Goal: Information Seeking & Learning: Learn about a topic

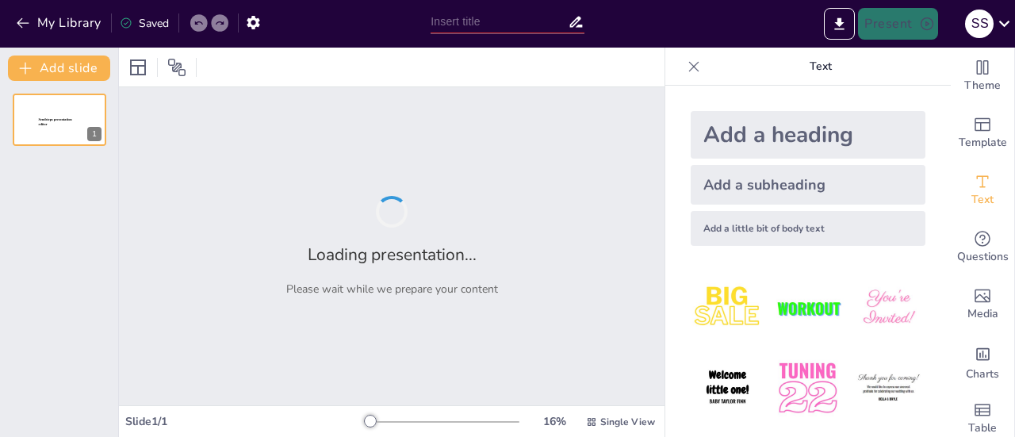
type input "ASCI GUIDELINES FOR ADVERTISING OF ONLINE GAMING FOR REAL MONEY WINNINGS"
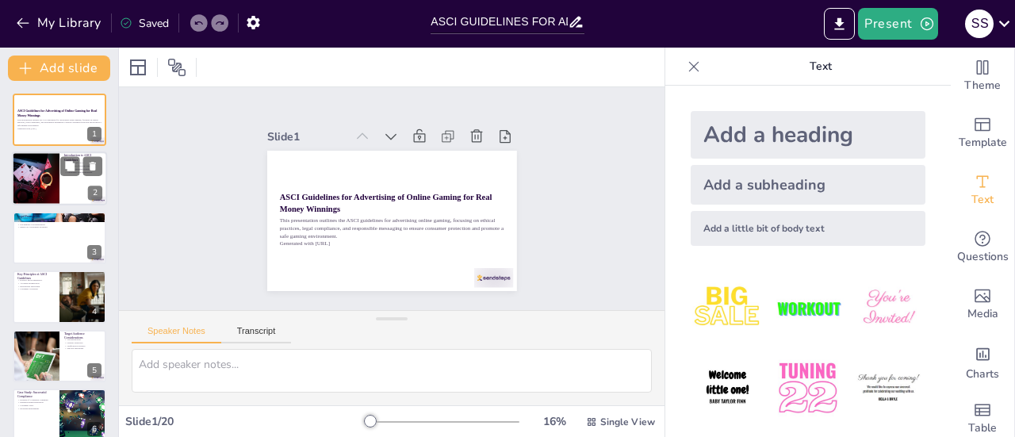
checkbox input "true"
click at [40, 187] on div at bounding box center [35, 179] width 71 height 54
type textarea "ASCI, or the Advertising Standards Council of [GEOGRAPHIC_DATA], is pivotal in …"
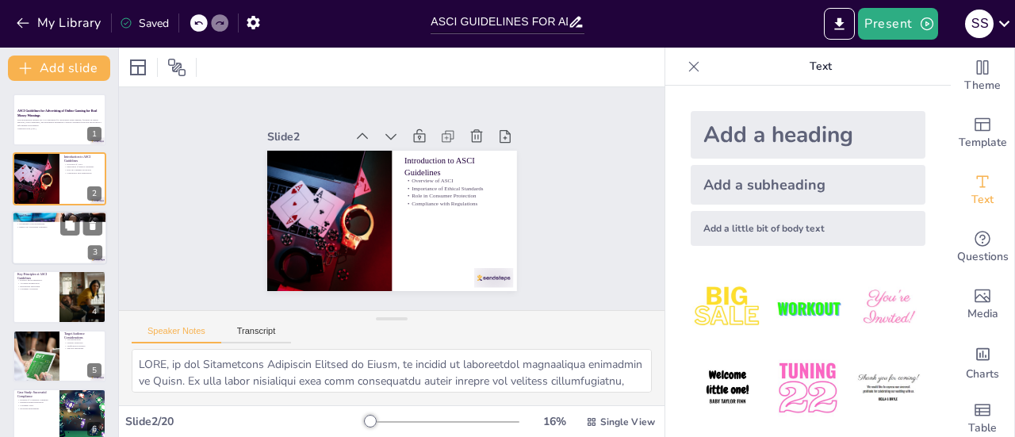
checkbox input "true"
click at [36, 239] on div at bounding box center [59, 238] width 95 height 54
type textarea "Understanding the relevant laws is essential for advertisers in the online gami…"
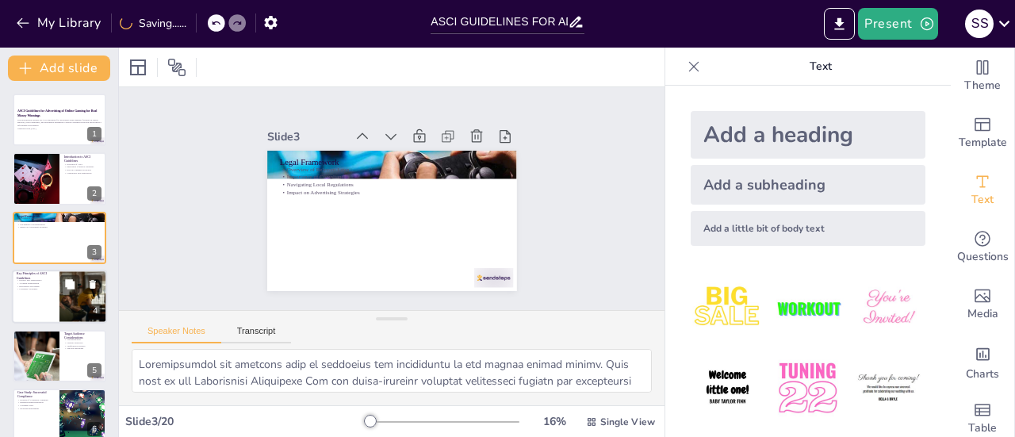
checkbox input "true"
click at [32, 293] on div at bounding box center [59, 297] width 95 height 54
type textarea "Honesty and transparency are foundational principles of the ASCI guidelines. Ad…"
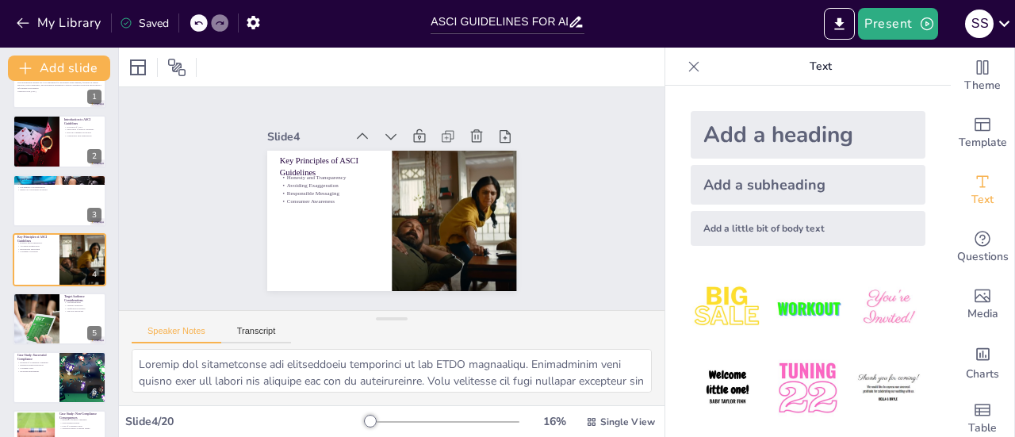
scroll to position [116, 0]
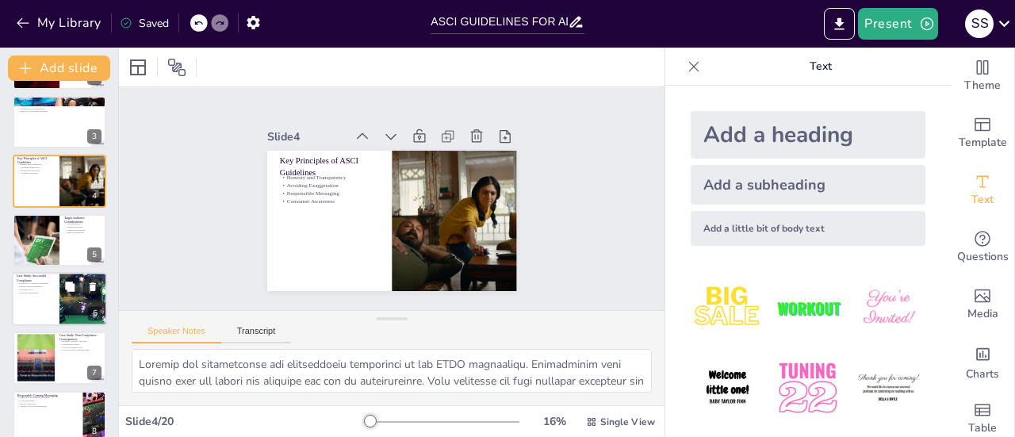
checkbox input "true"
click at [39, 276] on p "Case Study: Successful Compliance" at bounding box center [36, 278] width 38 height 9
type textarea "The case study illustrates how a compliant advertising campaign can effectively…"
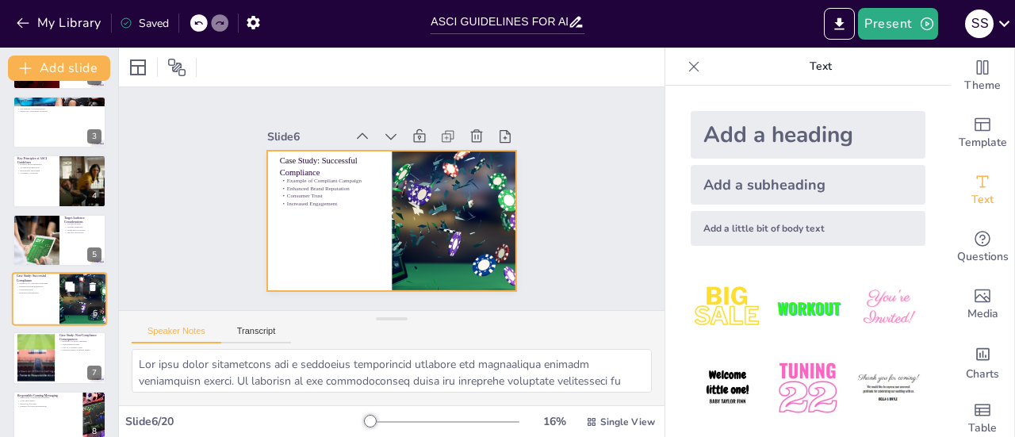
scroll to position [155, 0]
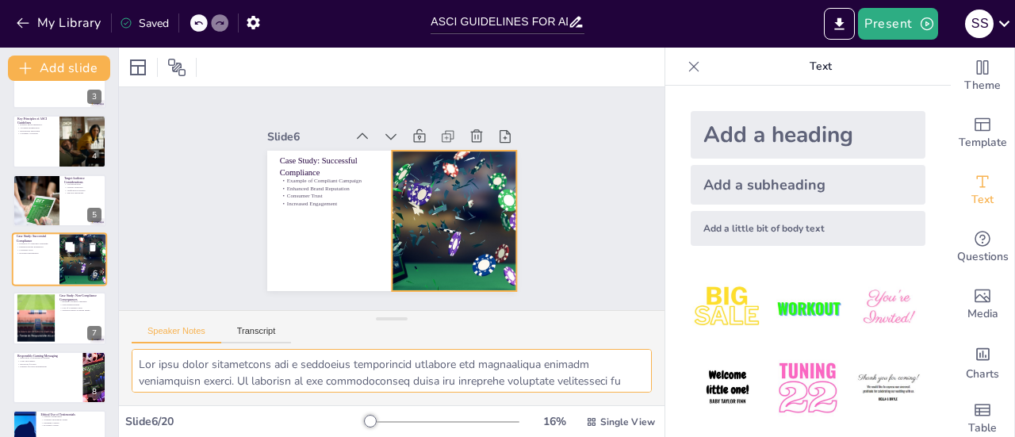
click at [61, 270] on div at bounding box center [83, 259] width 128 height 54
click at [32, 259] on div at bounding box center [59, 259] width 95 height 54
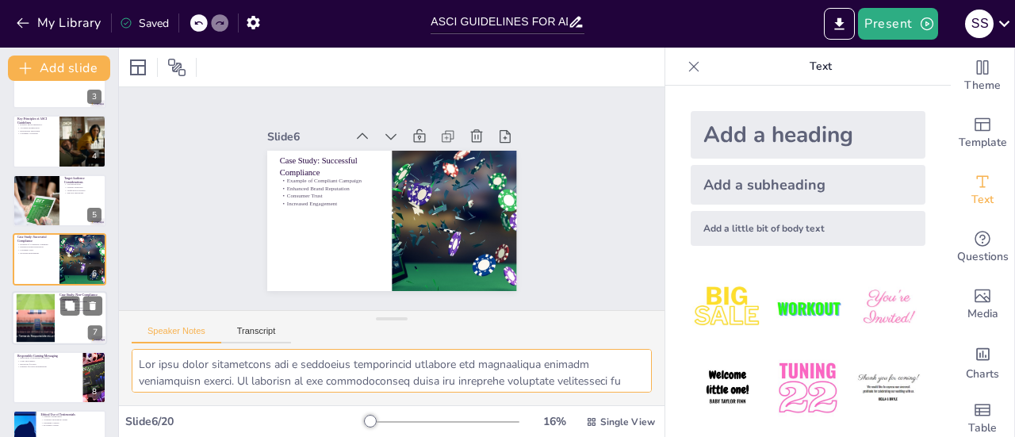
checkbox input "true"
click at [32, 306] on div at bounding box center [35, 318] width 72 height 48
type textarea "This case study serves as a cautionary tale about the consequences of non-compl…"
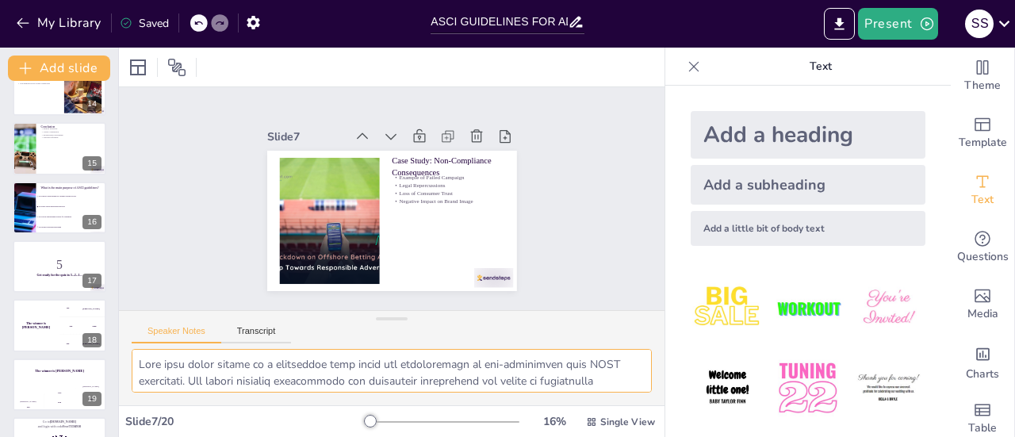
scroll to position [842, 0]
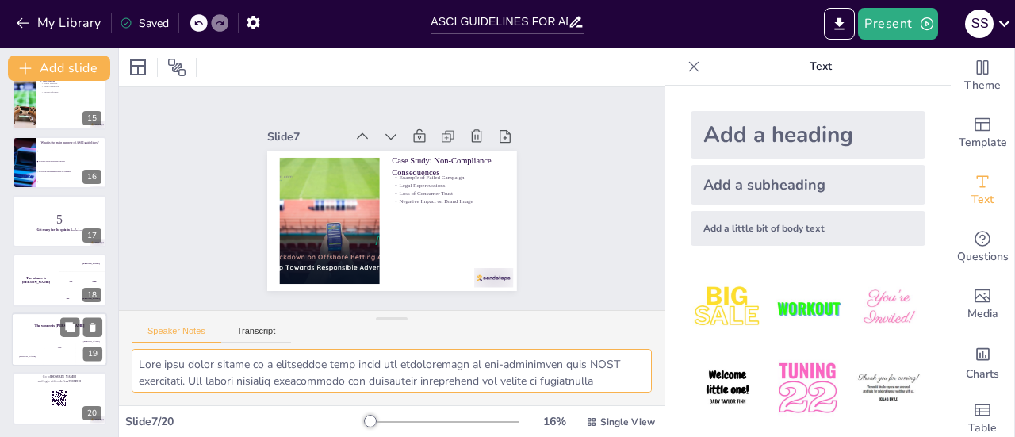
checkbox input "true"
click at [49, 348] on div "200" at bounding box center [60, 356] width 32 height 17
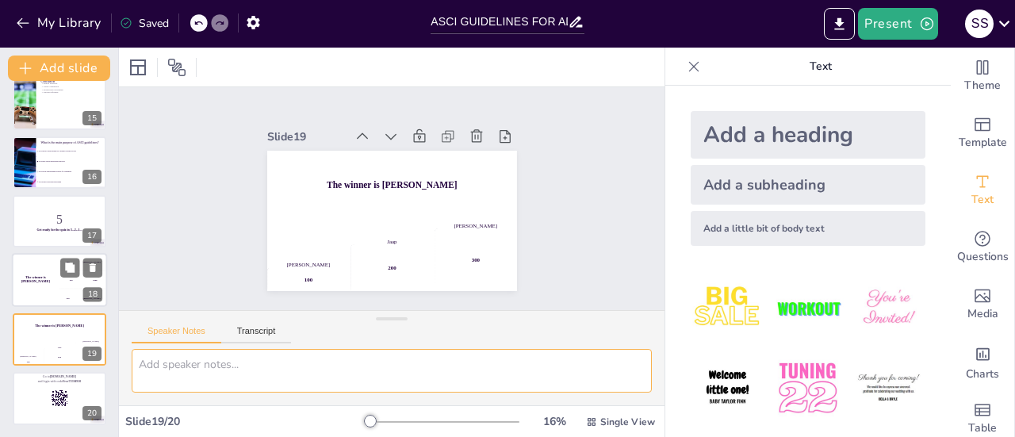
click at [42, 279] on h4 "The winner is [PERSON_NAME]" at bounding box center [36, 280] width 48 height 8
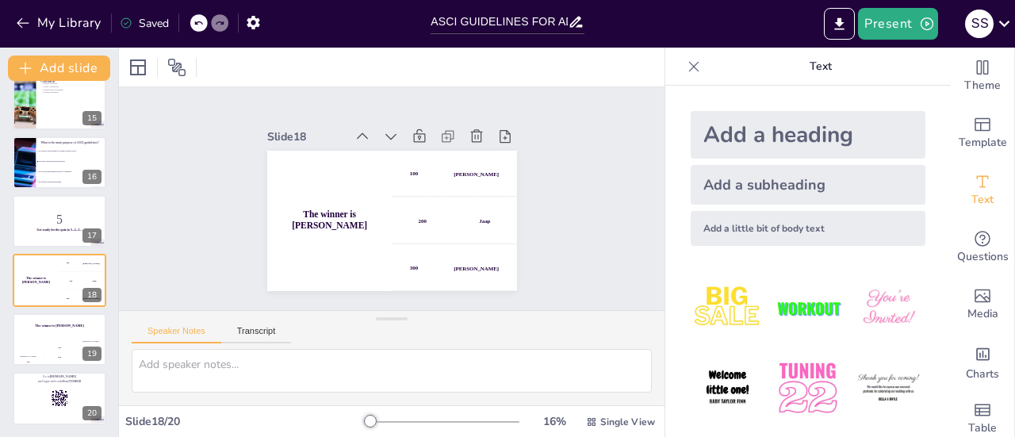
click at [46, 208] on div at bounding box center [59, 221] width 95 height 54
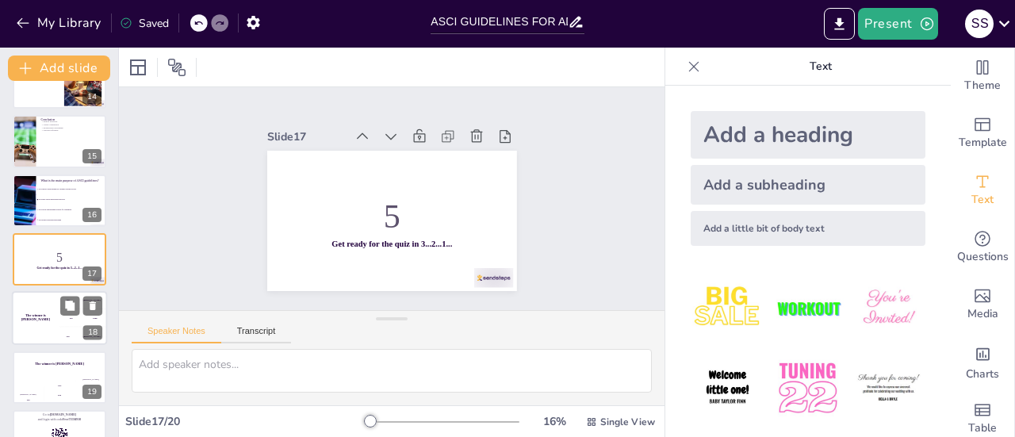
click at [31, 311] on div "The winner is [PERSON_NAME]" at bounding box center [36, 319] width 48 height 54
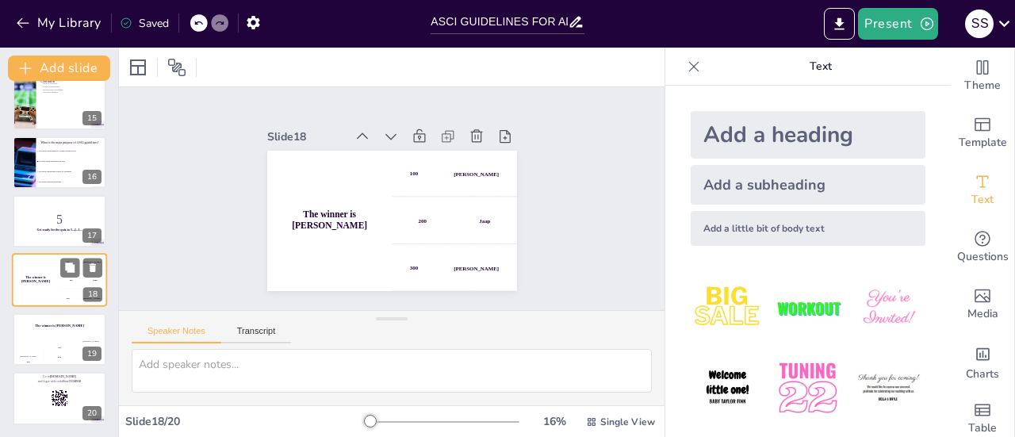
checkbox input "true"
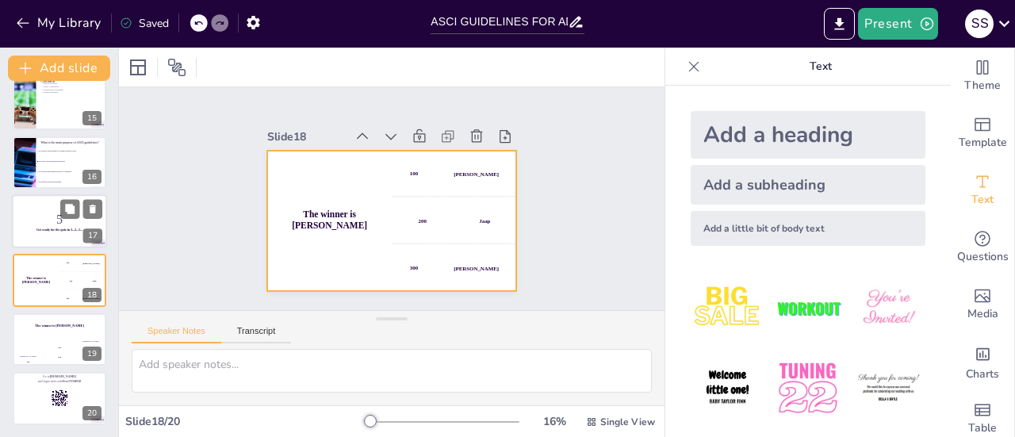
checkbox input "true"
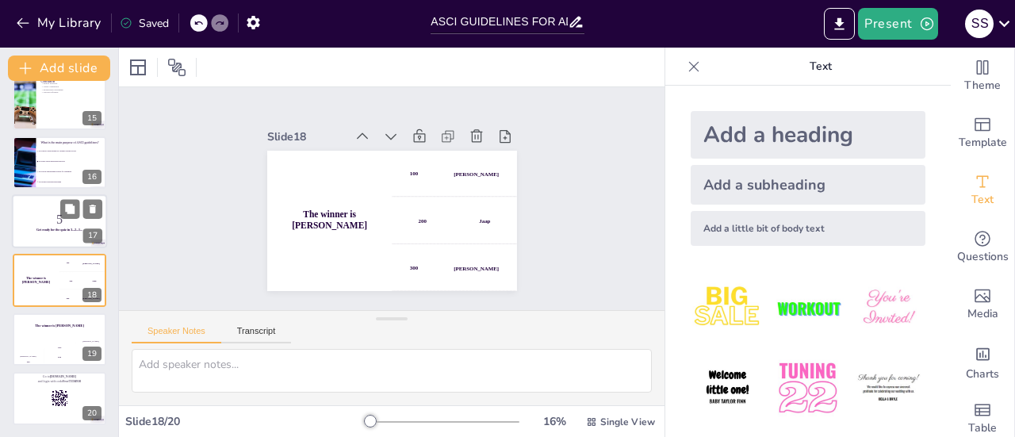
click at [44, 241] on div at bounding box center [59, 221] width 95 height 54
checkbox input "true"
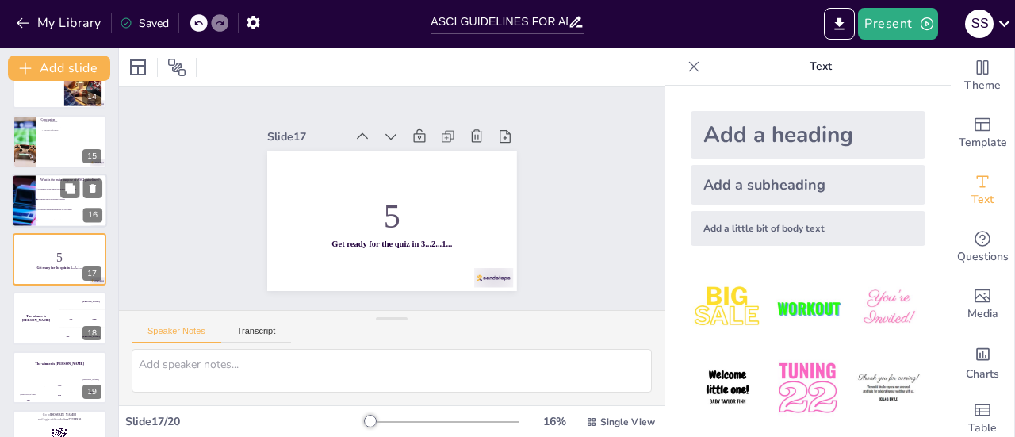
checkbox input "true"
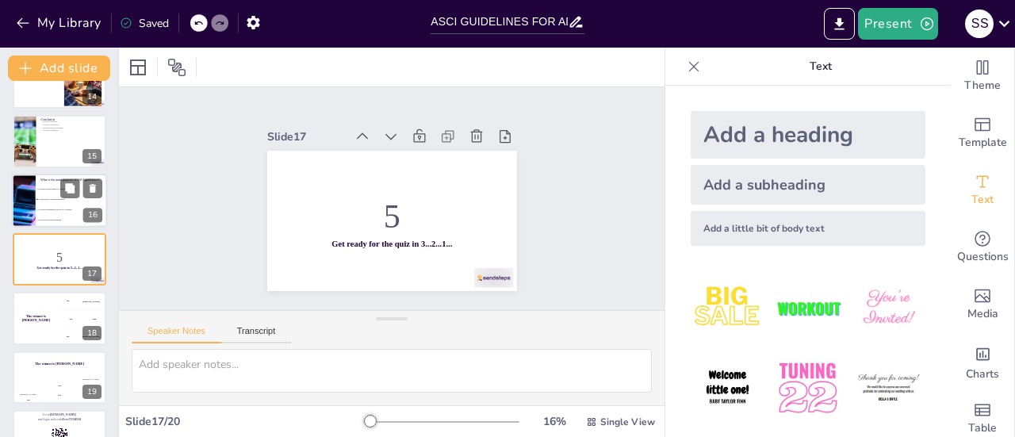
checkbox input "true"
click at [40, 188] on span "To promote online gaming as a primary income source" at bounding box center [72, 189] width 68 height 2
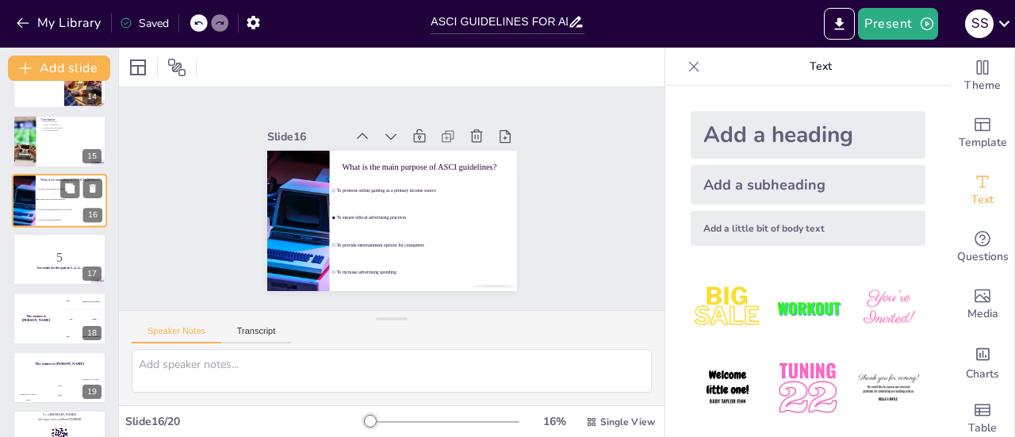
type textarea "The correct answer is option 2: "To ensure ethical advertising practices." This…"
checkbox input "true"
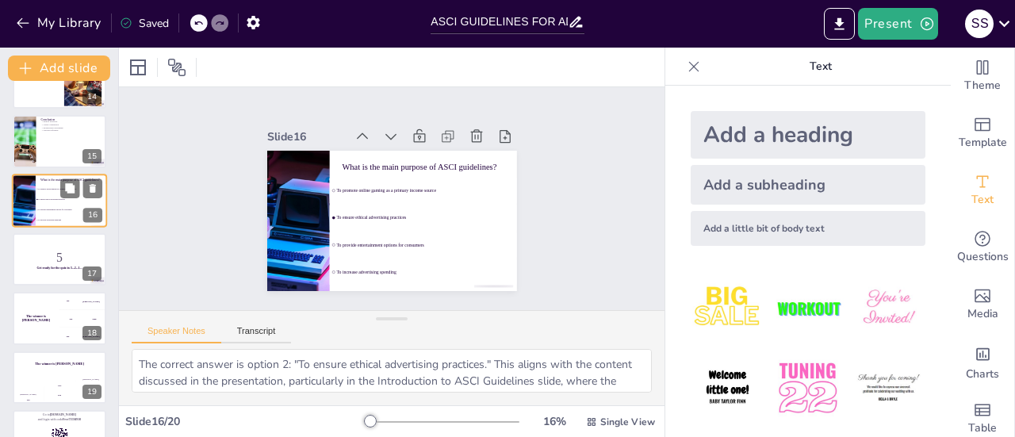
scroll to position [745, 0]
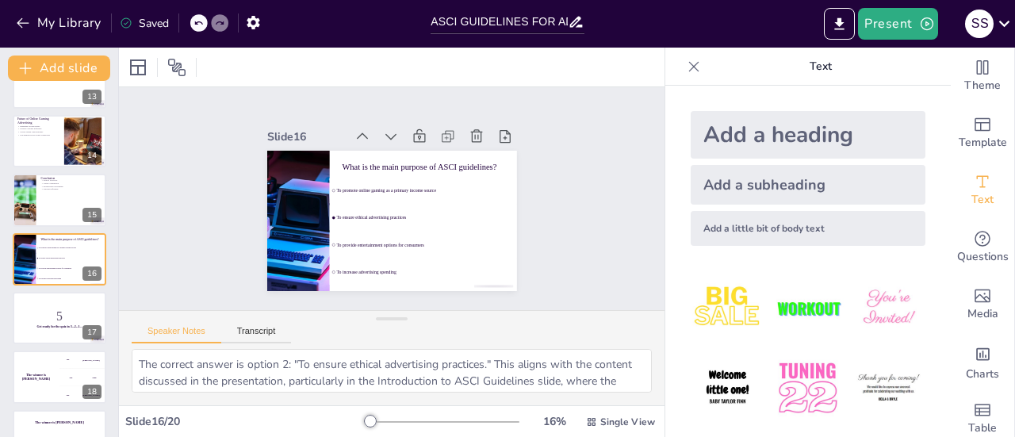
checkbox input "true"
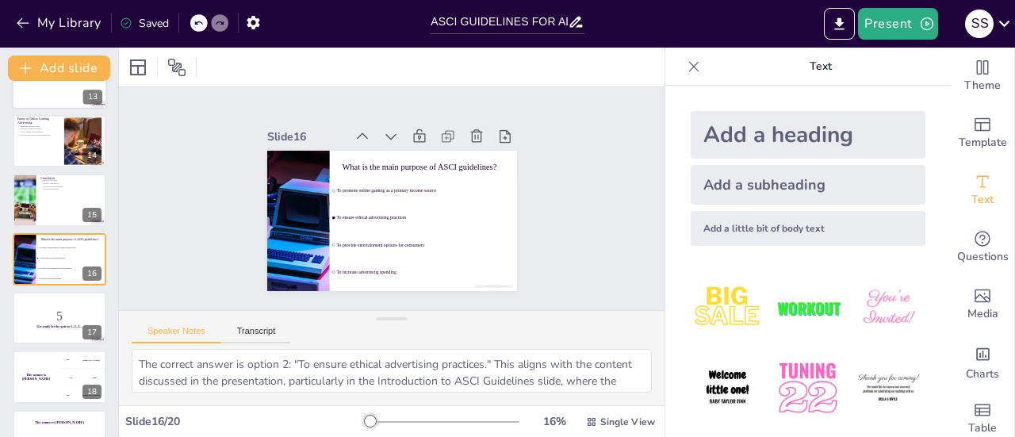
checkbox input "true"
